Goal: Transaction & Acquisition: Book appointment/travel/reservation

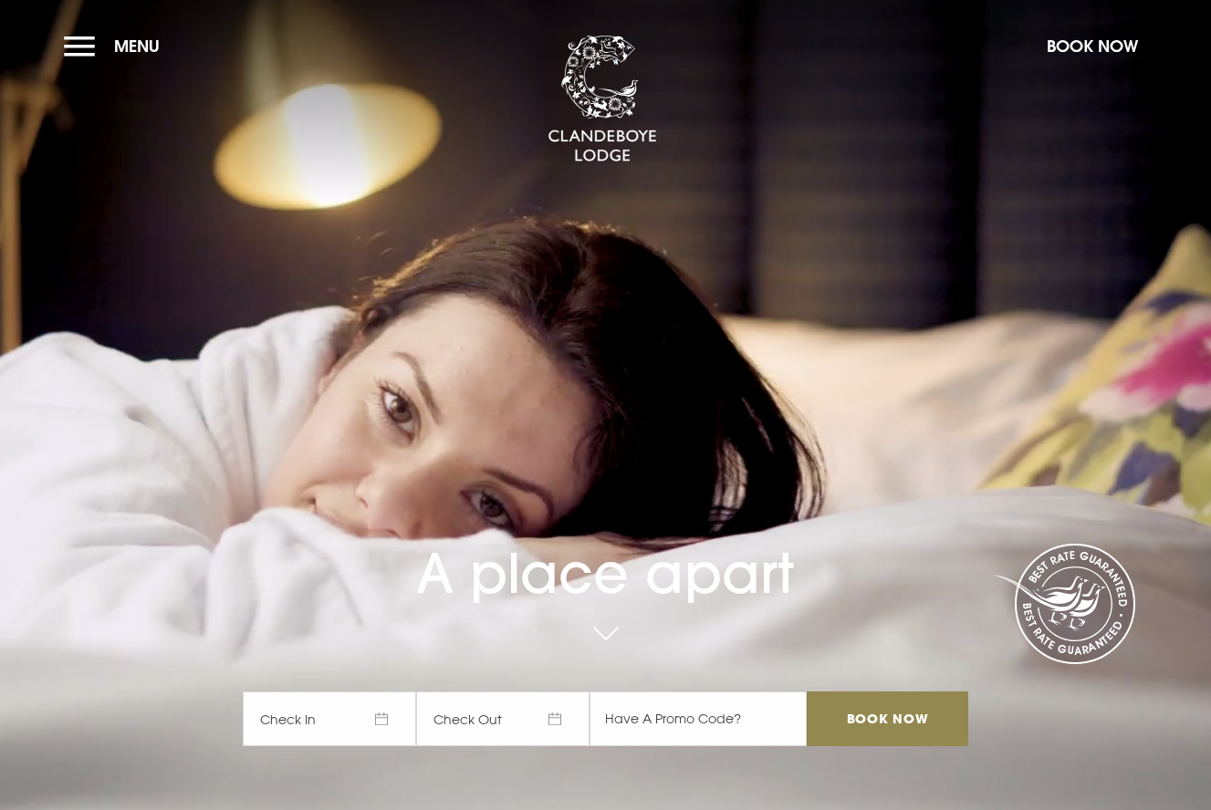
click at [380, 718] on span "Check In" at bounding box center [329, 719] width 173 height 55
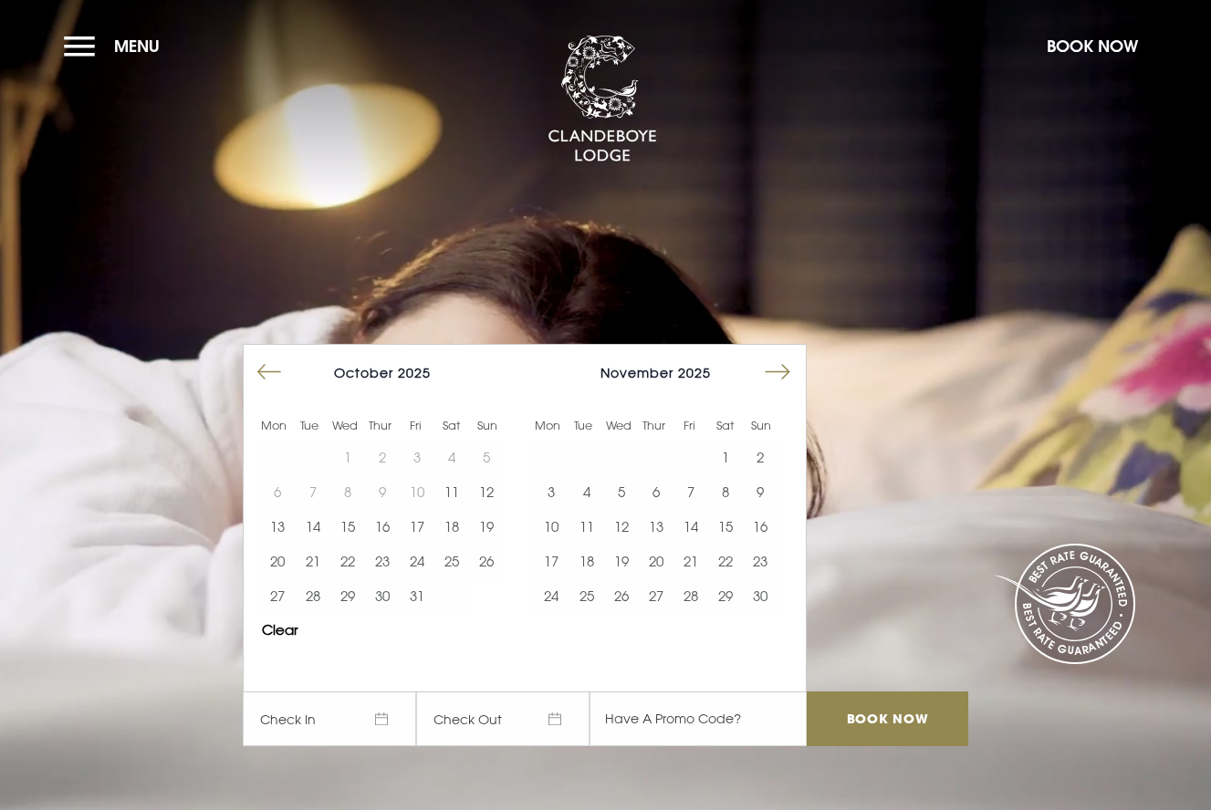
click at [778, 368] on button "Move forward to switch to the next month." at bounding box center [777, 372] width 35 height 35
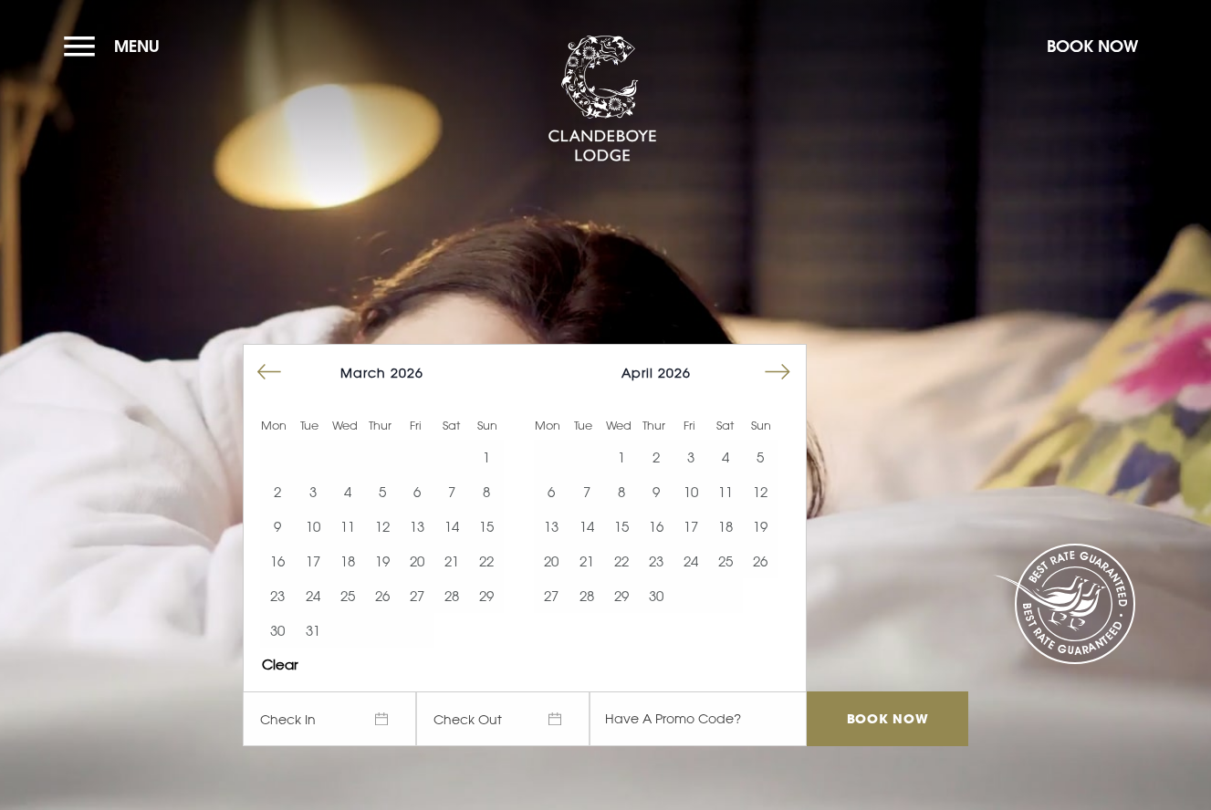
click at [778, 368] on button "Move forward to switch to the next month." at bounding box center [777, 372] width 35 height 35
click at [665, 531] on button "18" at bounding box center [656, 526] width 35 height 35
click at [723, 525] on button "20" at bounding box center [725, 526] width 35 height 35
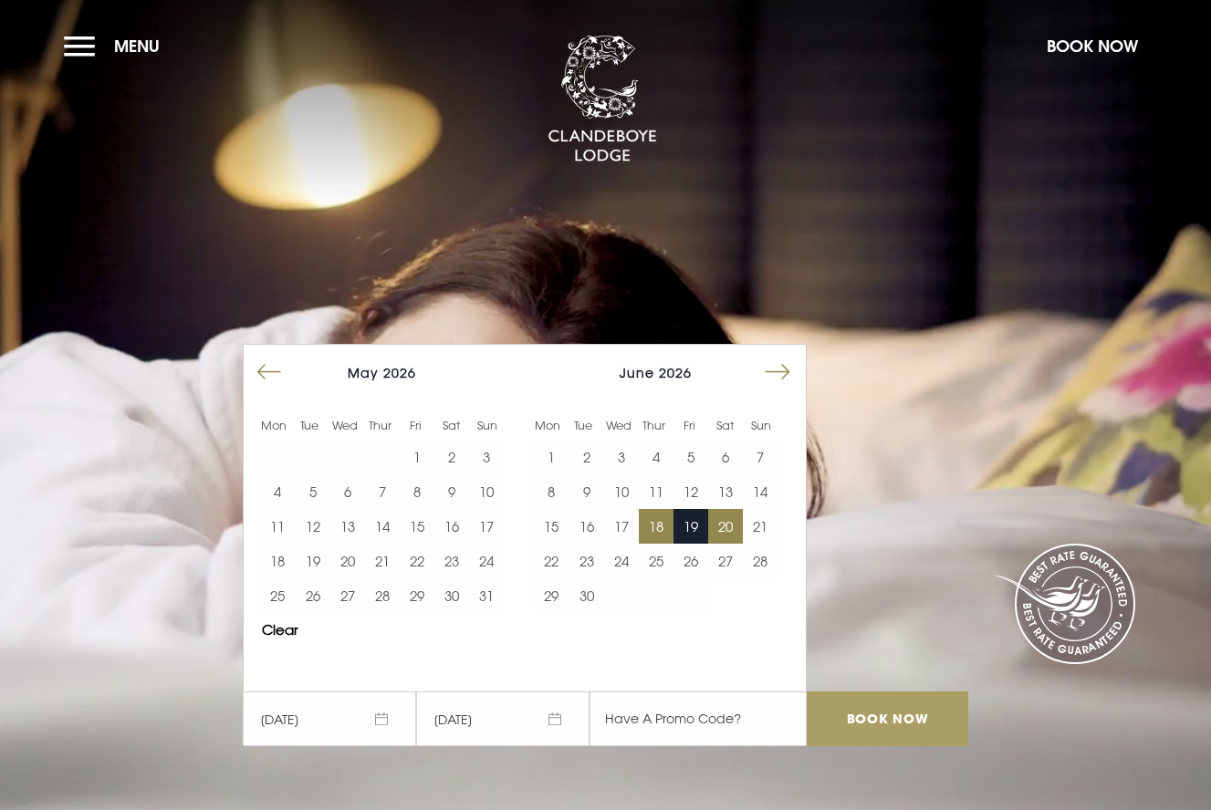
click at [875, 716] on input "Book Now" at bounding box center [887, 719] width 161 height 55
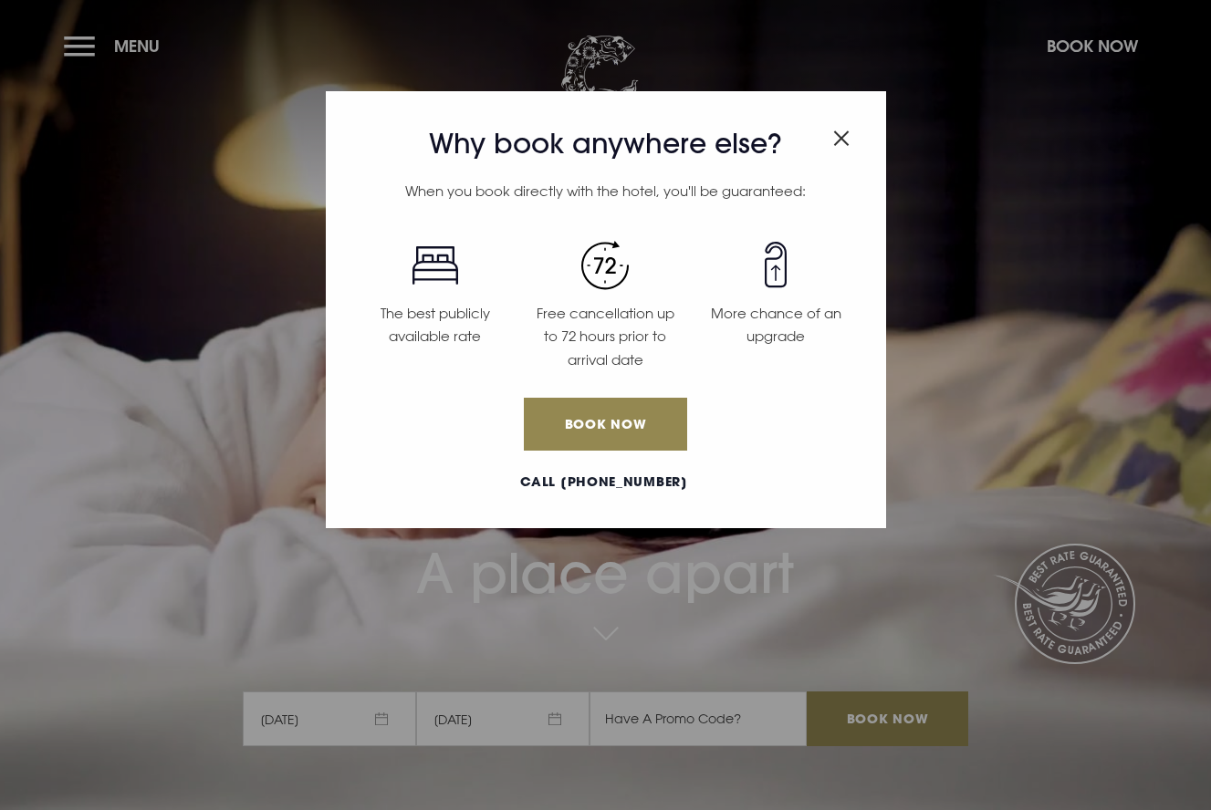
click at [843, 135] on img "Close modal" at bounding box center [841, 139] width 16 height 16
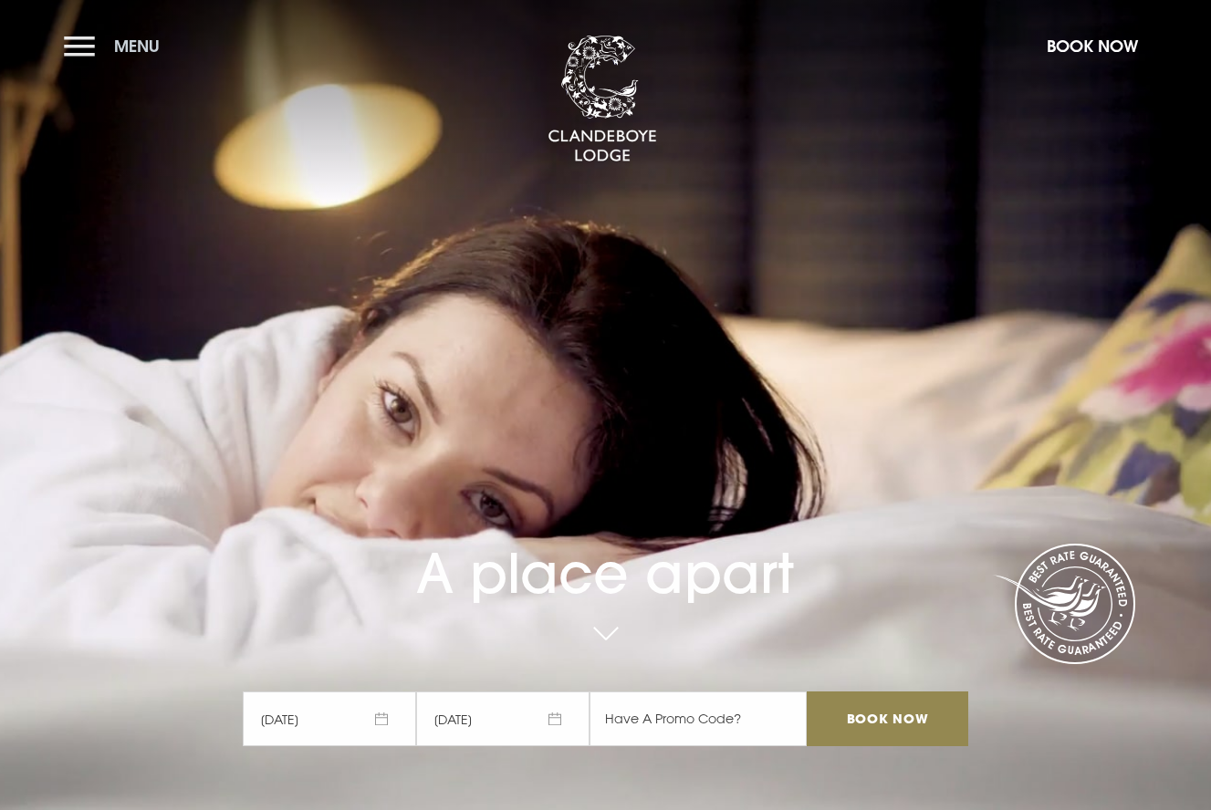
click at [95, 37] on button "Menu" at bounding box center [116, 45] width 105 height 39
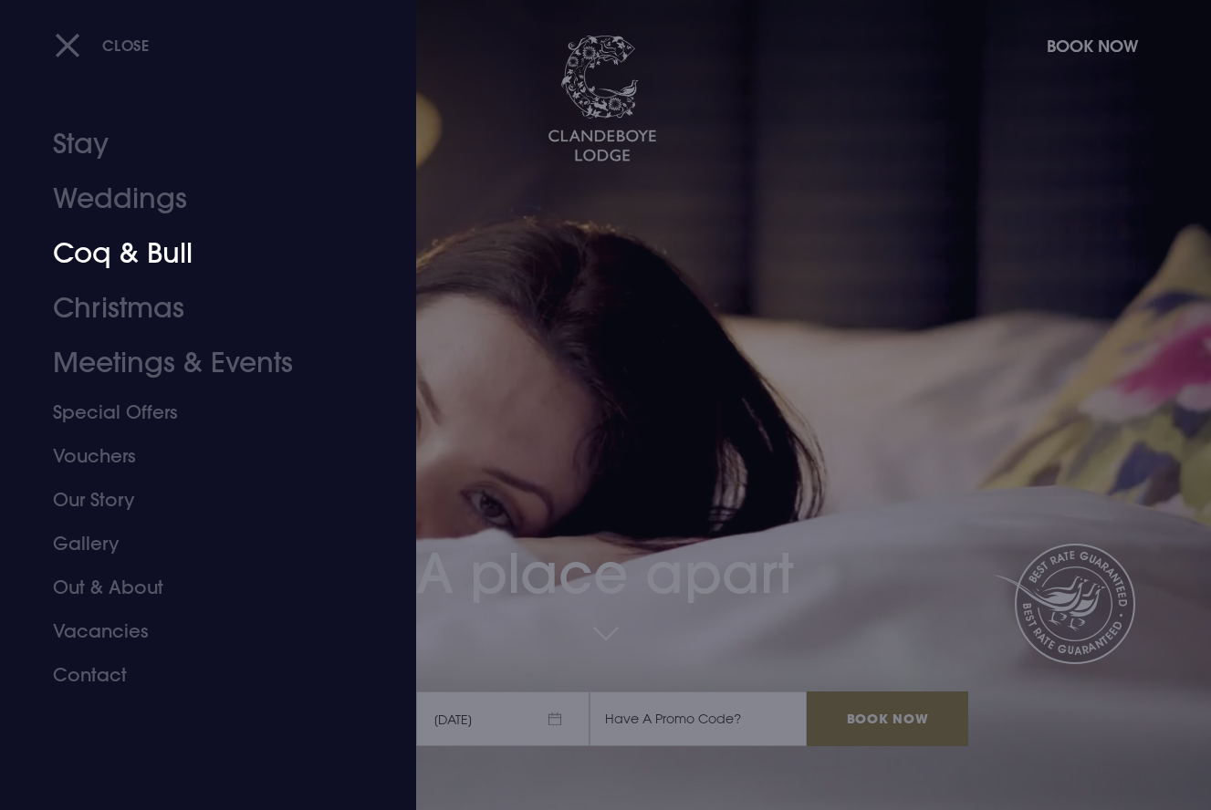
click at [149, 256] on link "Coq & Bull" at bounding box center [196, 253] width 286 height 55
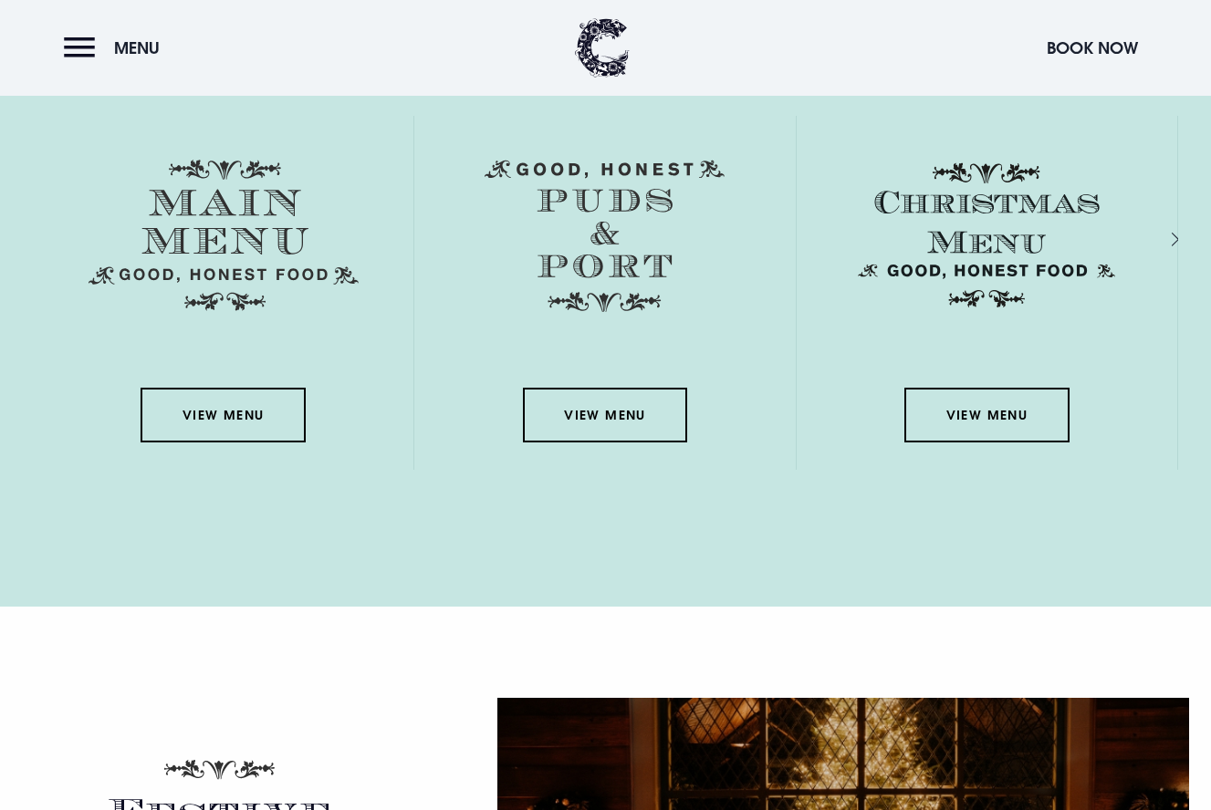
scroll to position [2820, 0]
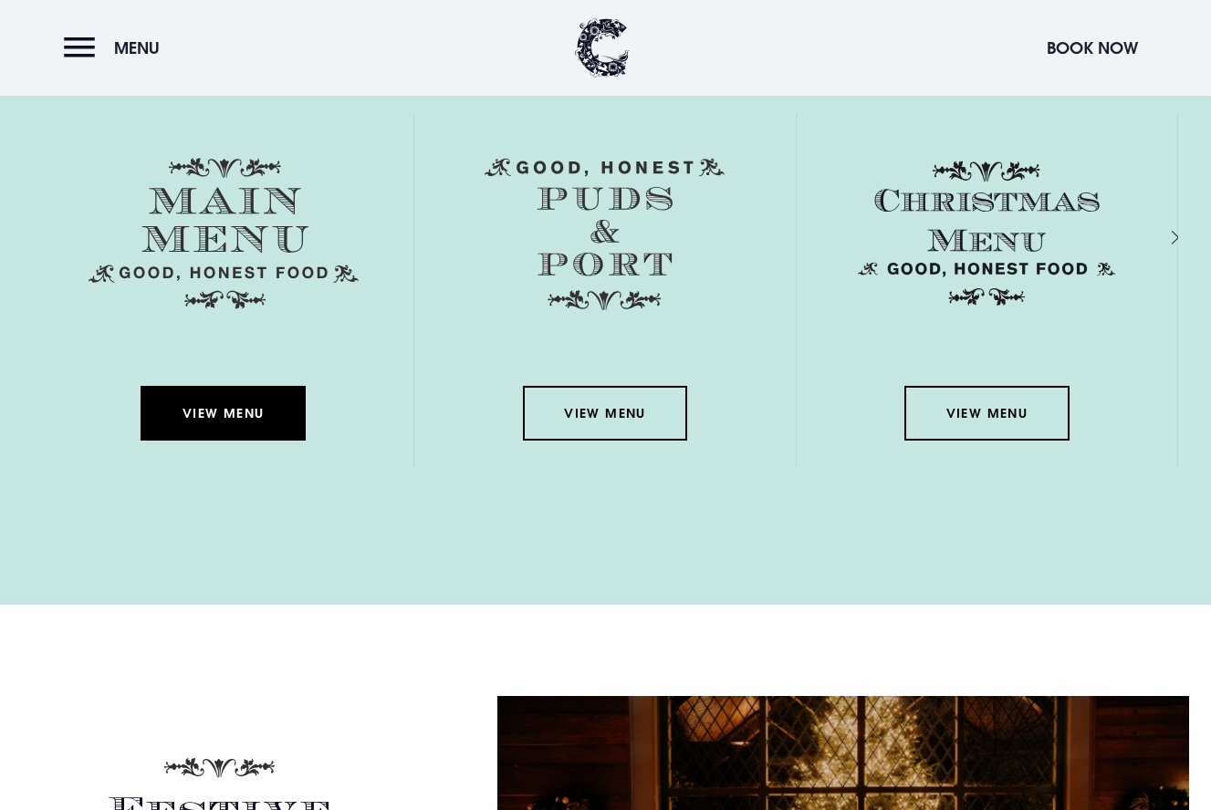
click at [250, 412] on link "View Menu" at bounding box center [223, 413] width 164 height 55
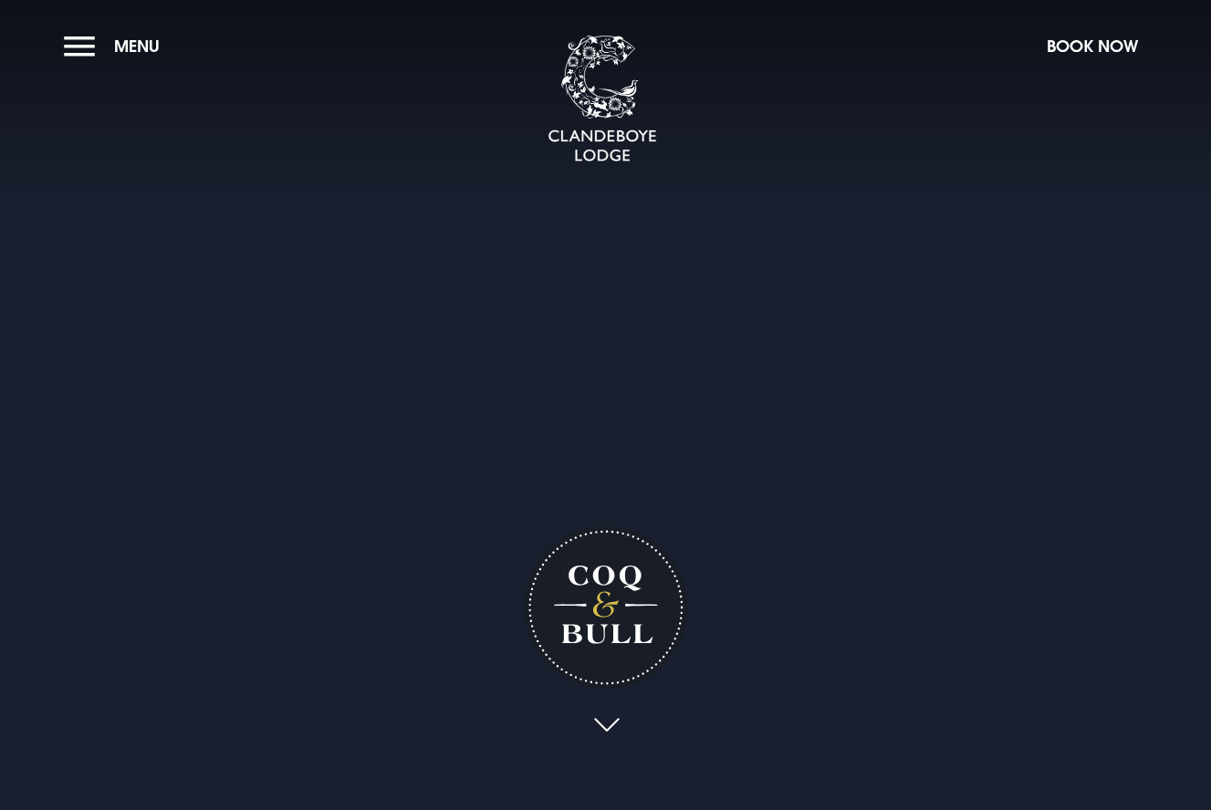
scroll to position [0, 0]
click at [73, 38] on button "Menu" at bounding box center [116, 45] width 105 height 39
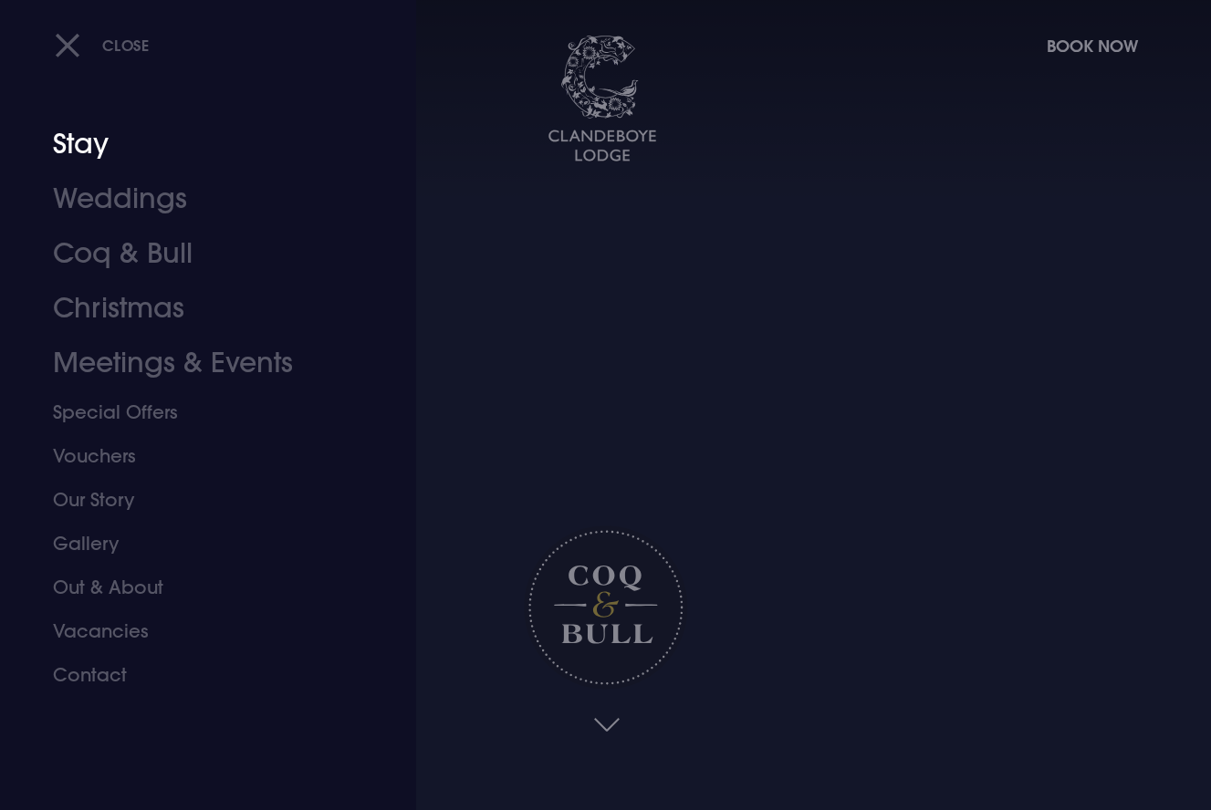
click at [139, 176] on ul "Stay Weddings Coq & Bull Christmas Meetings & Events Special Offers Vouchers Ou…" at bounding box center [197, 407] width 288 height 580
click at [97, 139] on link "Stay" at bounding box center [196, 144] width 286 height 55
